Goal: Information Seeking & Learning: Learn about a topic

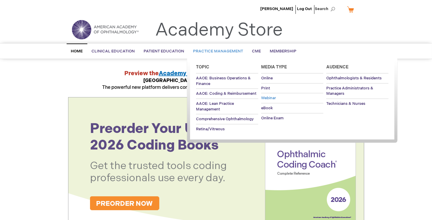
click at [268, 96] on span "Webinar" at bounding box center [268, 98] width 15 height 5
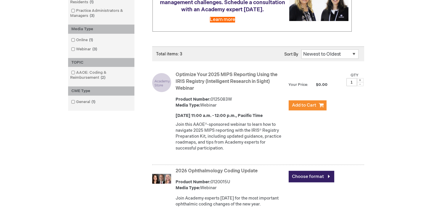
scroll to position [148, 0]
